Goal: Information Seeking & Learning: Learn about a topic

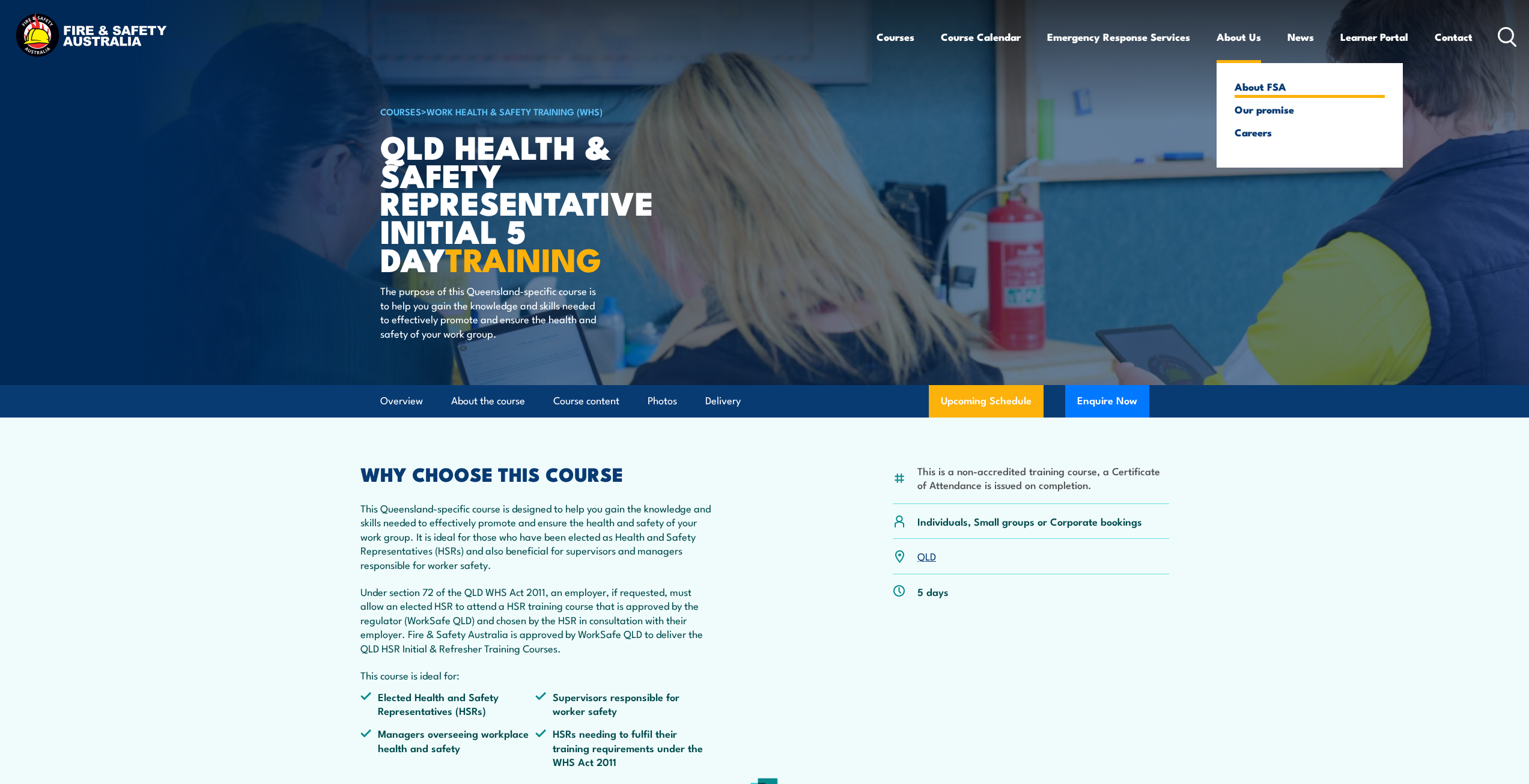
click at [1250, 87] on link "About FSA" at bounding box center [1310, 86] width 150 height 11
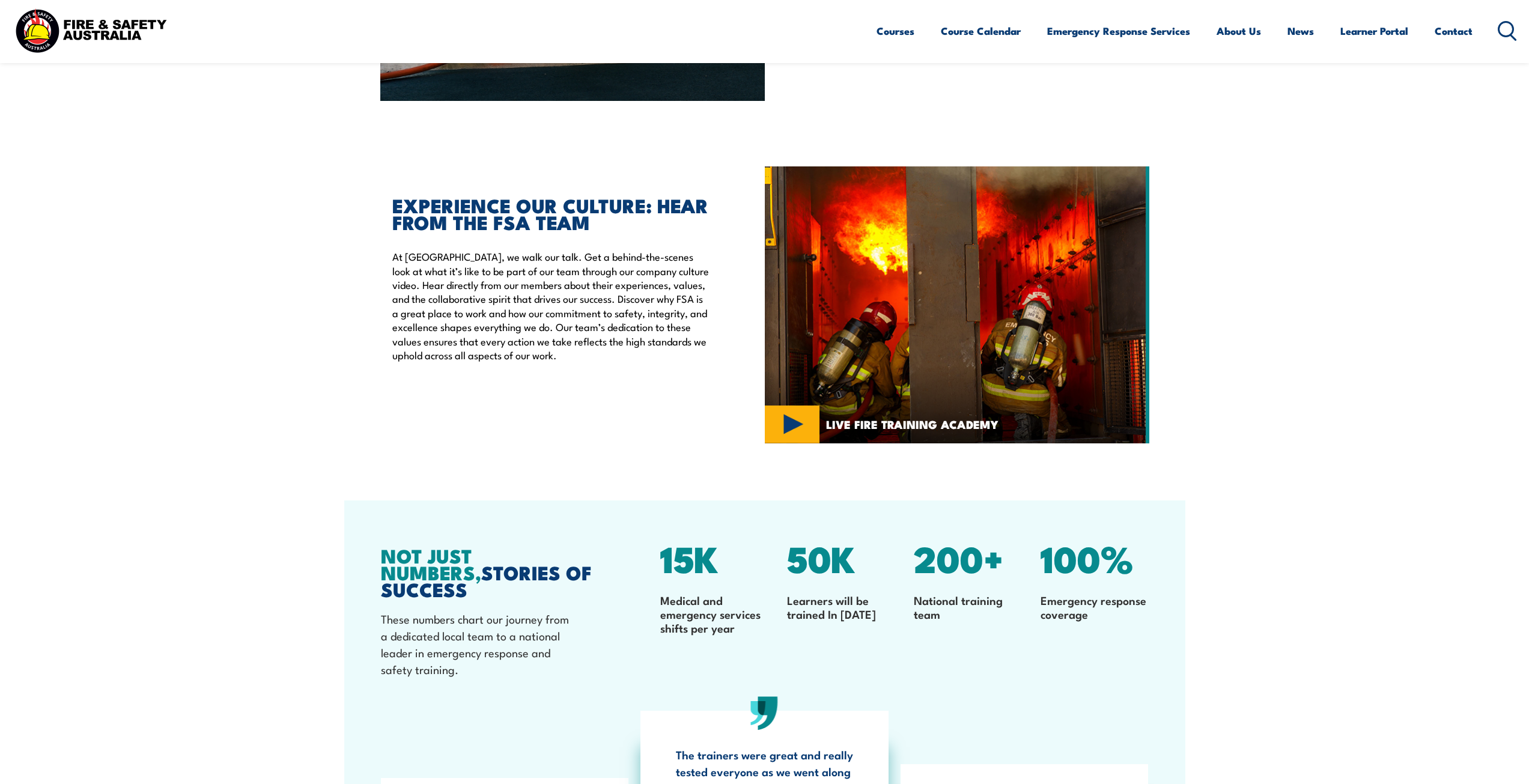
scroll to position [2823, 0]
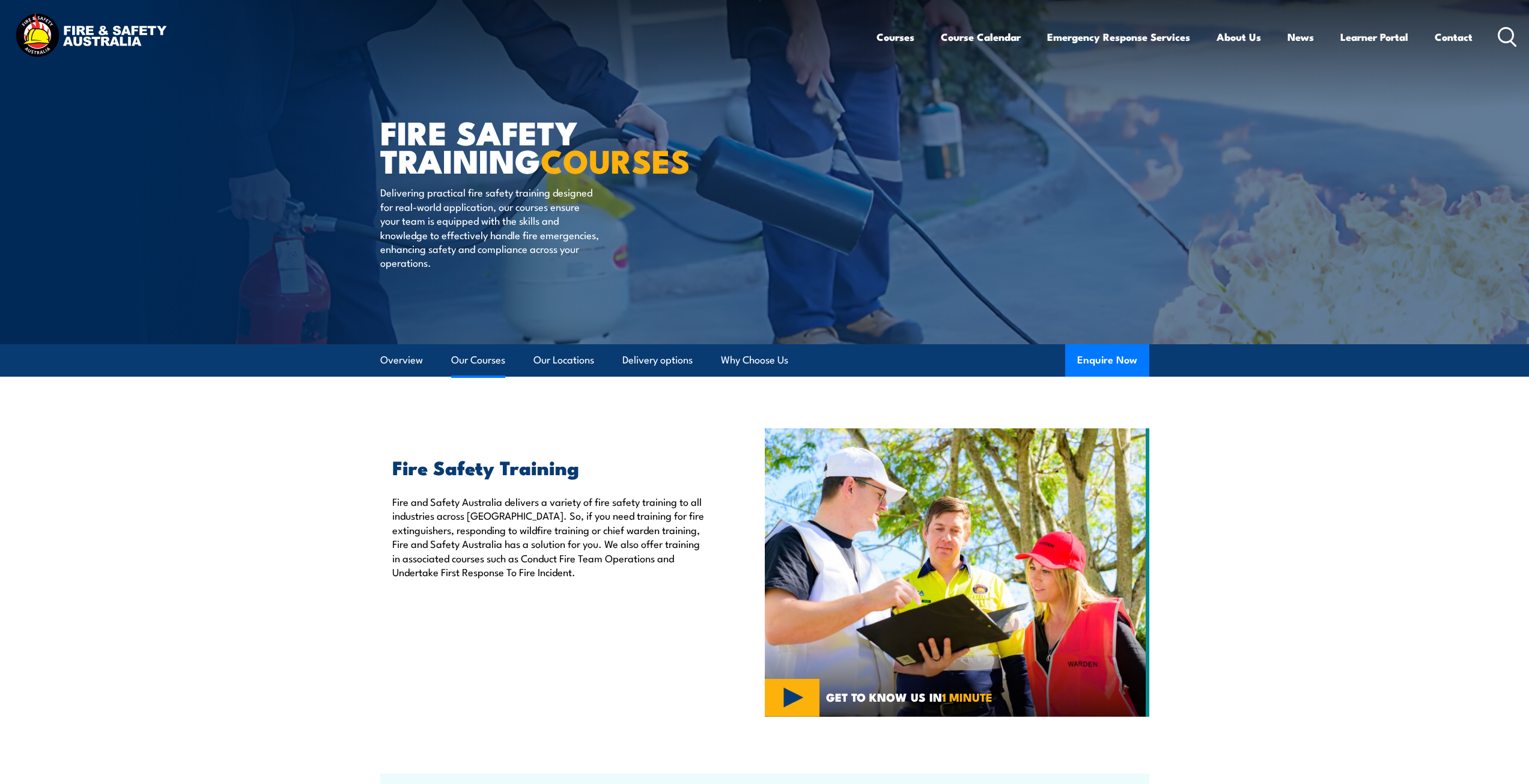
click at [484, 356] on link "Our Courses" at bounding box center [478, 360] width 54 height 32
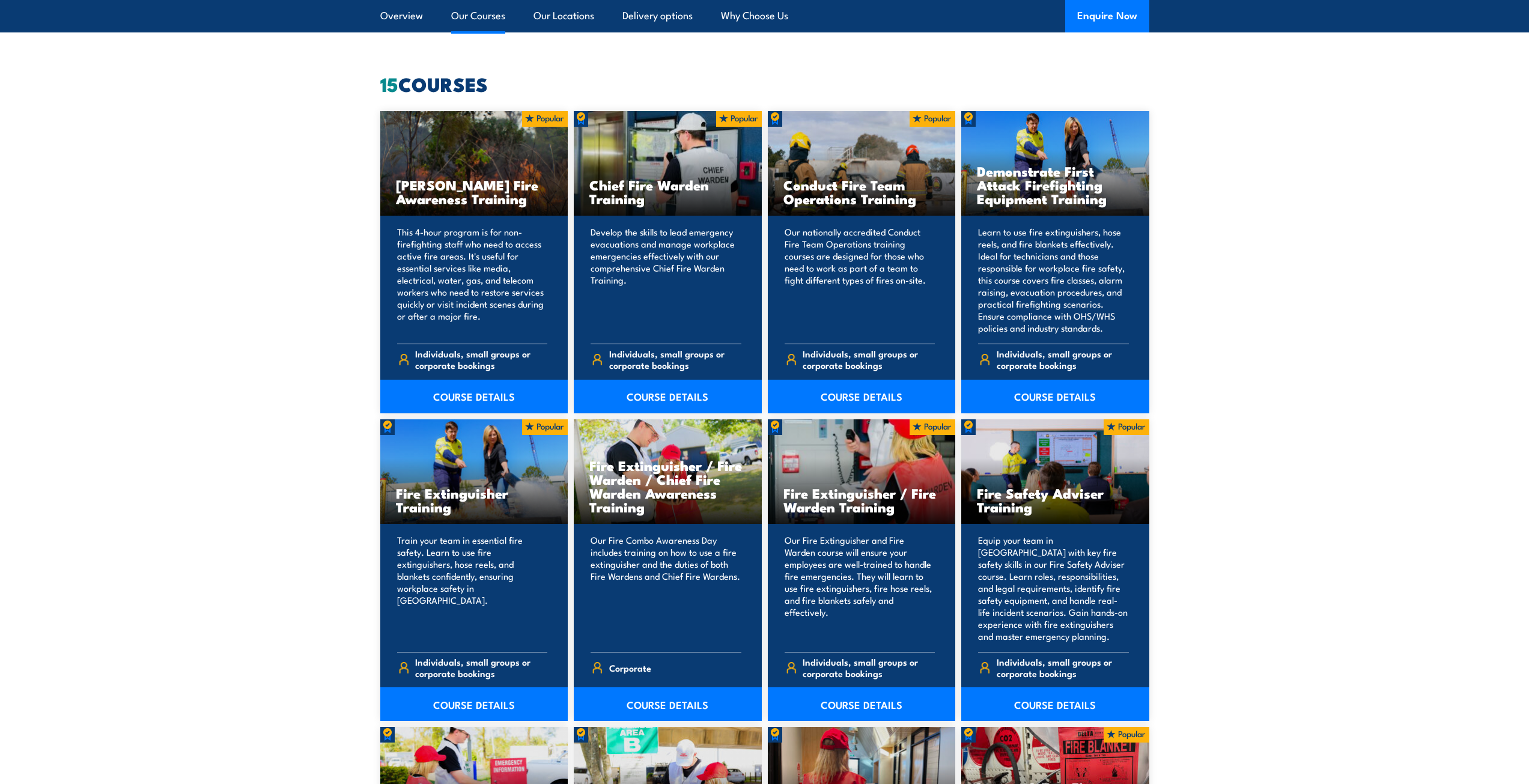
scroll to position [911, 0]
click at [662, 393] on link "COURSE DETAILS" at bounding box center [667, 395] width 188 height 34
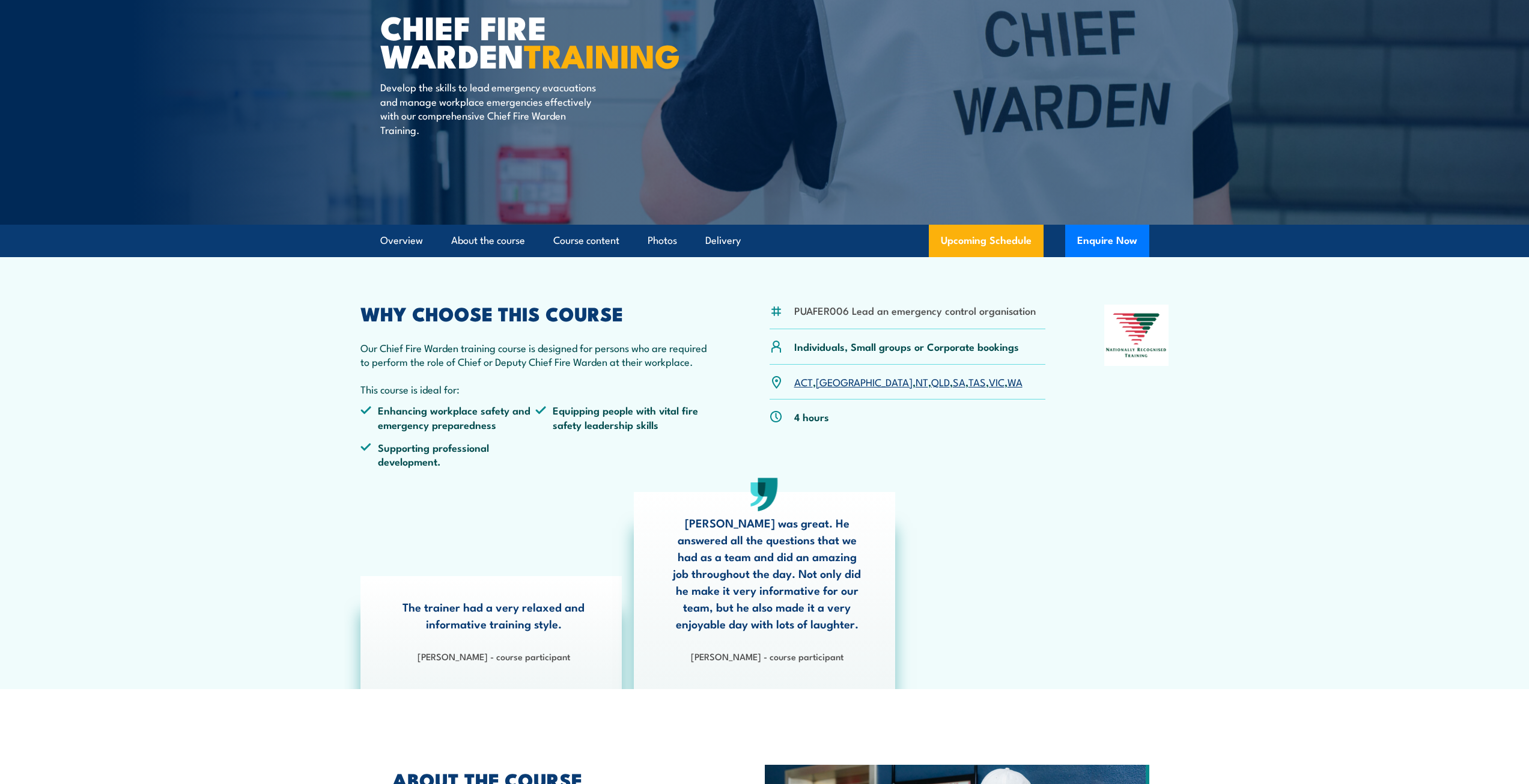
scroll to position [120, 0]
click at [931, 378] on link "QLD" at bounding box center [940, 381] width 19 height 14
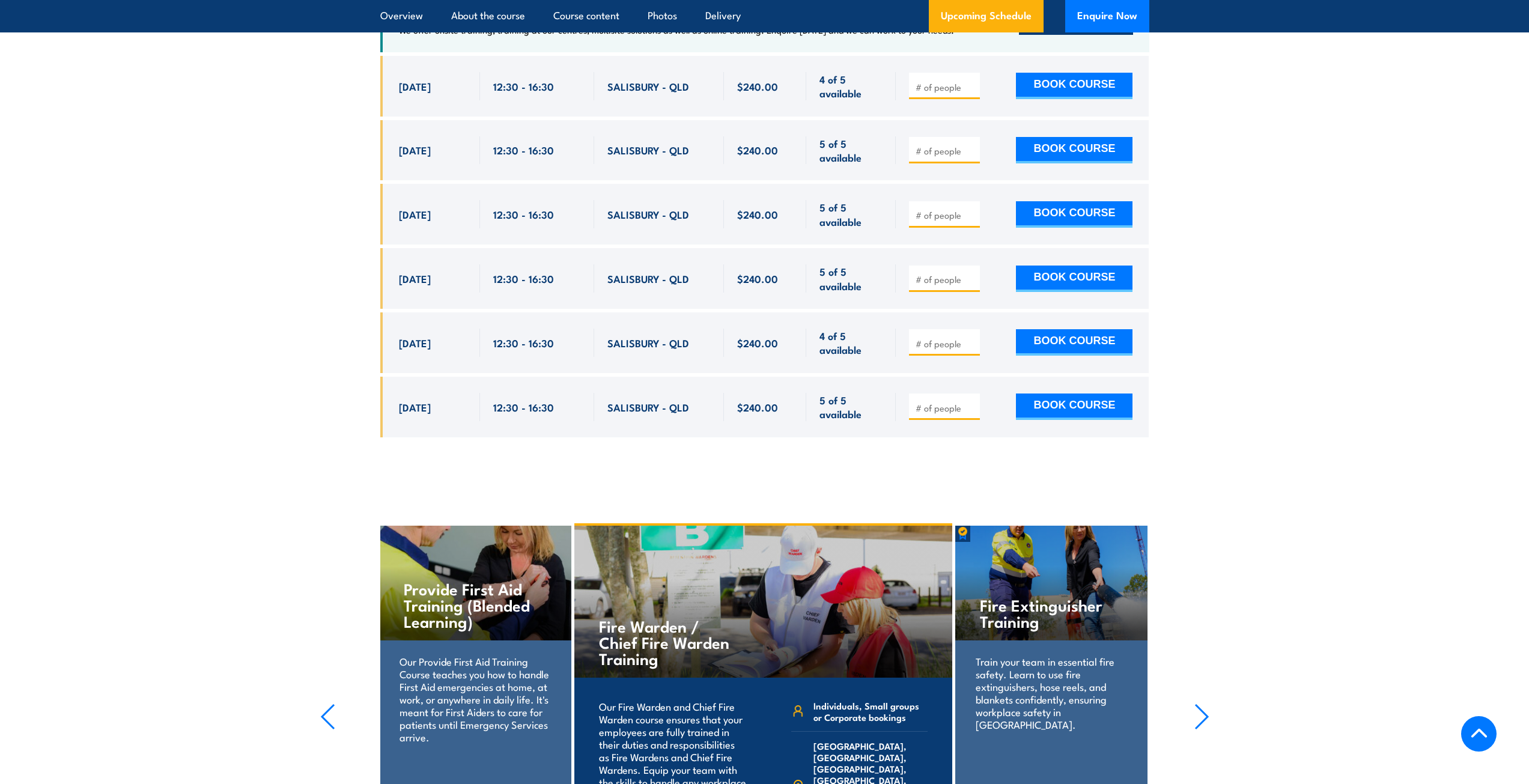
scroll to position [2263, 0]
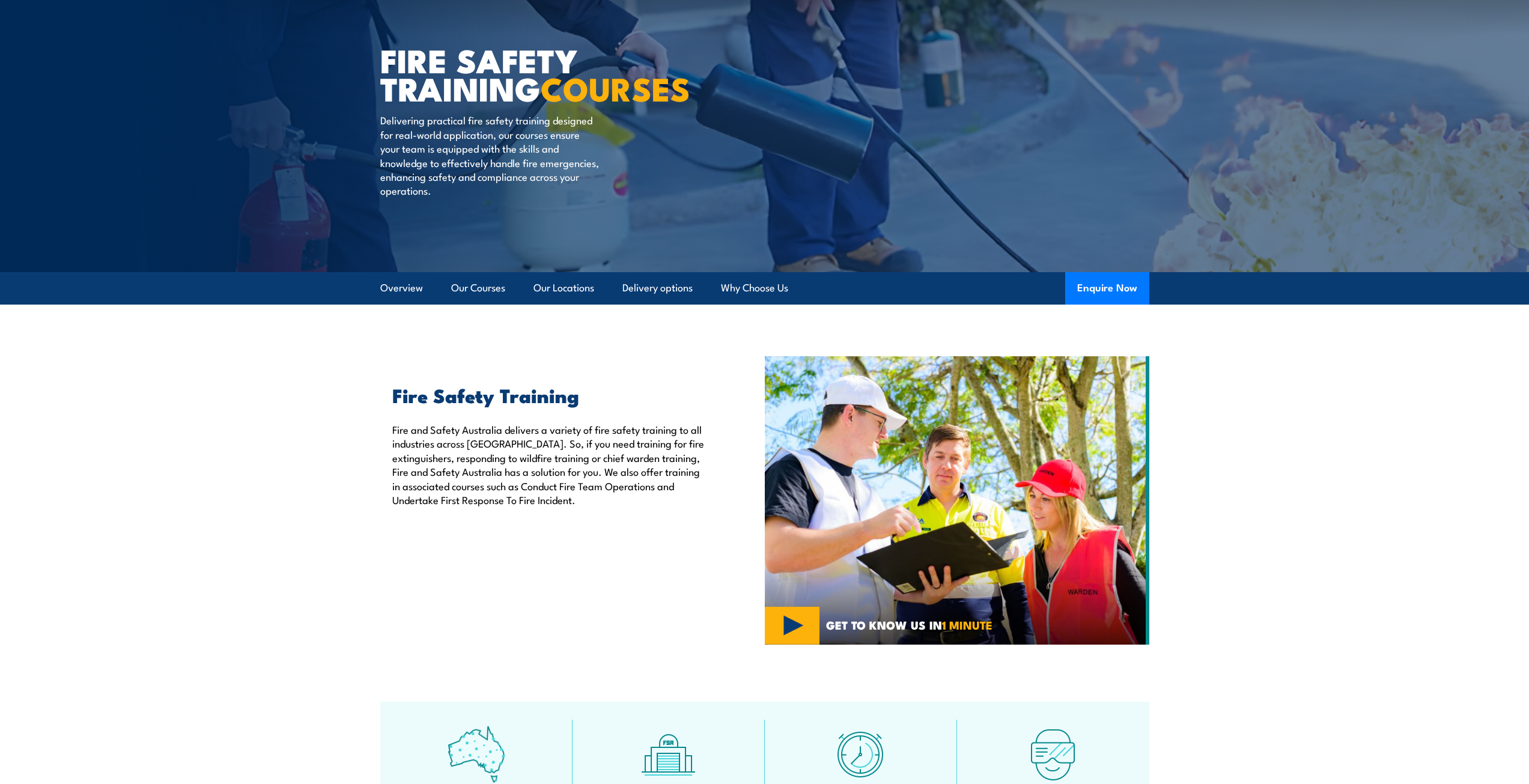
scroll to position [72, 0]
